Goal: Ask a question: Seek information or help from site administrators or community

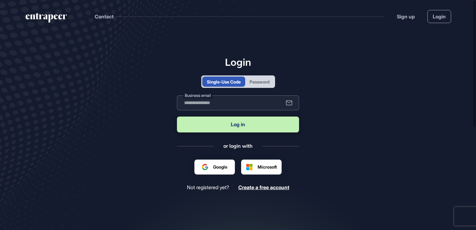
click at [214, 105] on input "text" at bounding box center [238, 102] width 122 height 15
type input "**********"
click at [227, 123] on button "Log in" at bounding box center [238, 124] width 122 height 16
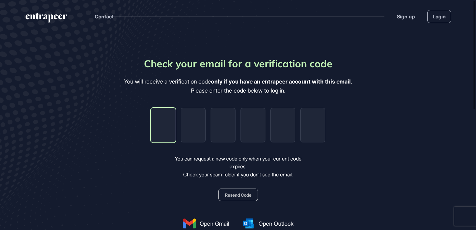
type input "*"
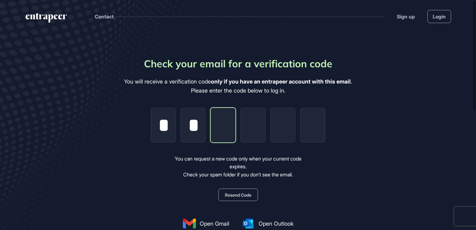
type input "*"
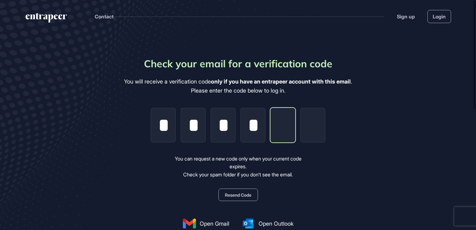
type input "*"
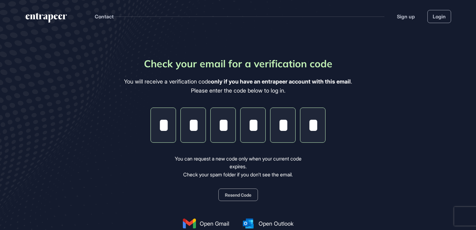
type input "*"
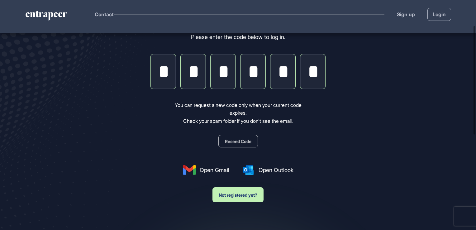
scroll to position [54, 0]
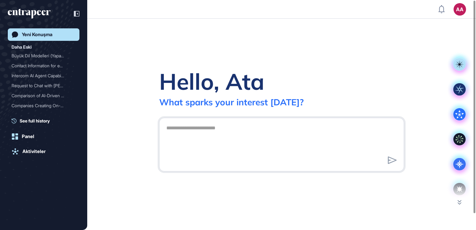
click at [400, 205] on div "Hello, [PERSON_NAME] What sparks your interest [DATE]?" at bounding box center [281, 124] width 389 height 211
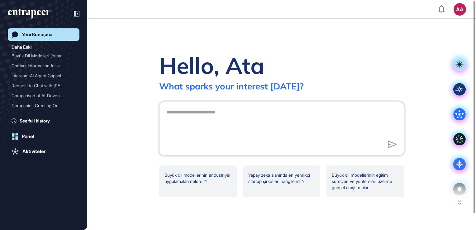
click at [354, 49] on div "Hello, [PERSON_NAME] What sparks your interest [DATE]? Büyük dil modellerinin e…" at bounding box center [281, 124] width 389 height 211
click at [220, 123] on textarea at bounding box center [282, 128] width 238 height 44
type textarea "*"
click at [203, 115] on textarea at bounding box center [282, 128] width 238 height 44
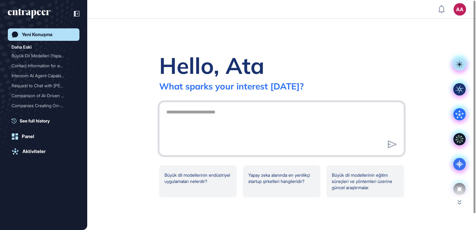
click at [203, 115] on textarea at bounding box center [282, 128] width 238 height 44
paste textarea "**********"
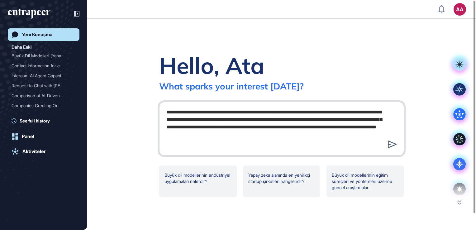
type textarea "**********"
click at [393, 144] on icon at bounding box center [392, 143] width 9 height 7
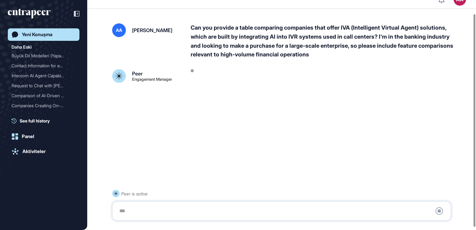
scroll to position [17, 0]
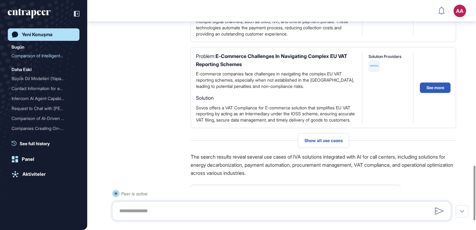
scroll to position [730, 0]
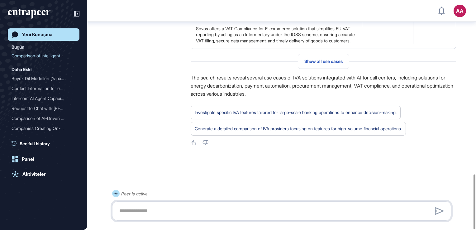
click at [153, 214] on textarea at bounding box center [281, 211] width 332 height 12
type textarea "**********"
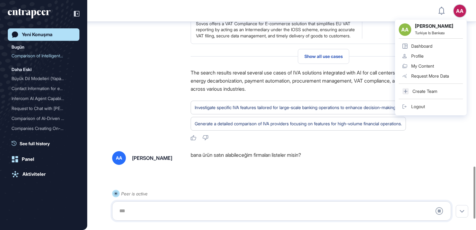
click at [461, 20] on div "AA Ata Altınel Turkiye Is Bankası Dashboard Profile My Content Request More Dat…" at bounding box center [431, 68] width 72 height 96
click at [455, 162] on div "bana ürün satın alabileceğim firmaları listeler misin?" at bounding box center [323, 158] width 265 height 14
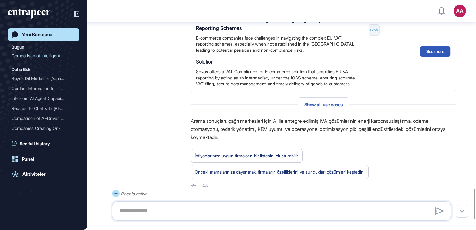
scroll to position [1544, 0]
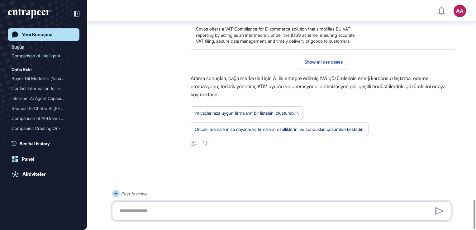
click at [159, 215] on textarea at bounding box center [281, 211] width 332 height 12
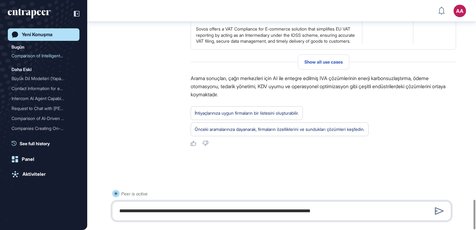
type textarea "**********"
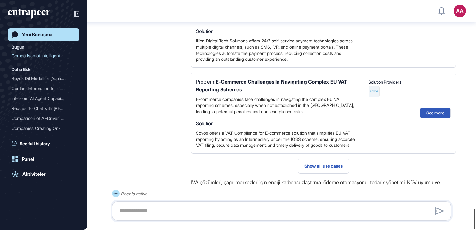
scroll to position [2331, 0]
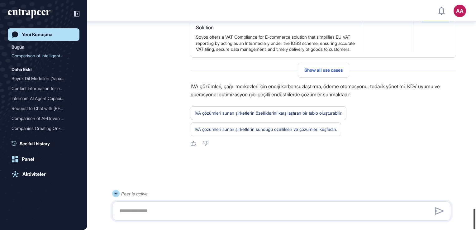
drag, startPoint x: 473, startPoint y: 163, endPoint x: 477, endPoint y: 224, distance: 60.8
click at [475, 224] on html "AA Dashboard Profile My Content Request More Data Yeni Konuşma Bugün Comparison…" at bounding box center [238, 115] width 476 height 230
click at [262, 214] on textarea at bounding box center [281, 211] width 332 height 12
type textarea "**********"
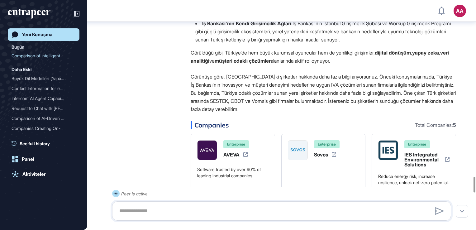
scroll to position [2664, 0]
